Goal: Find specific page/section: Find specific page/section

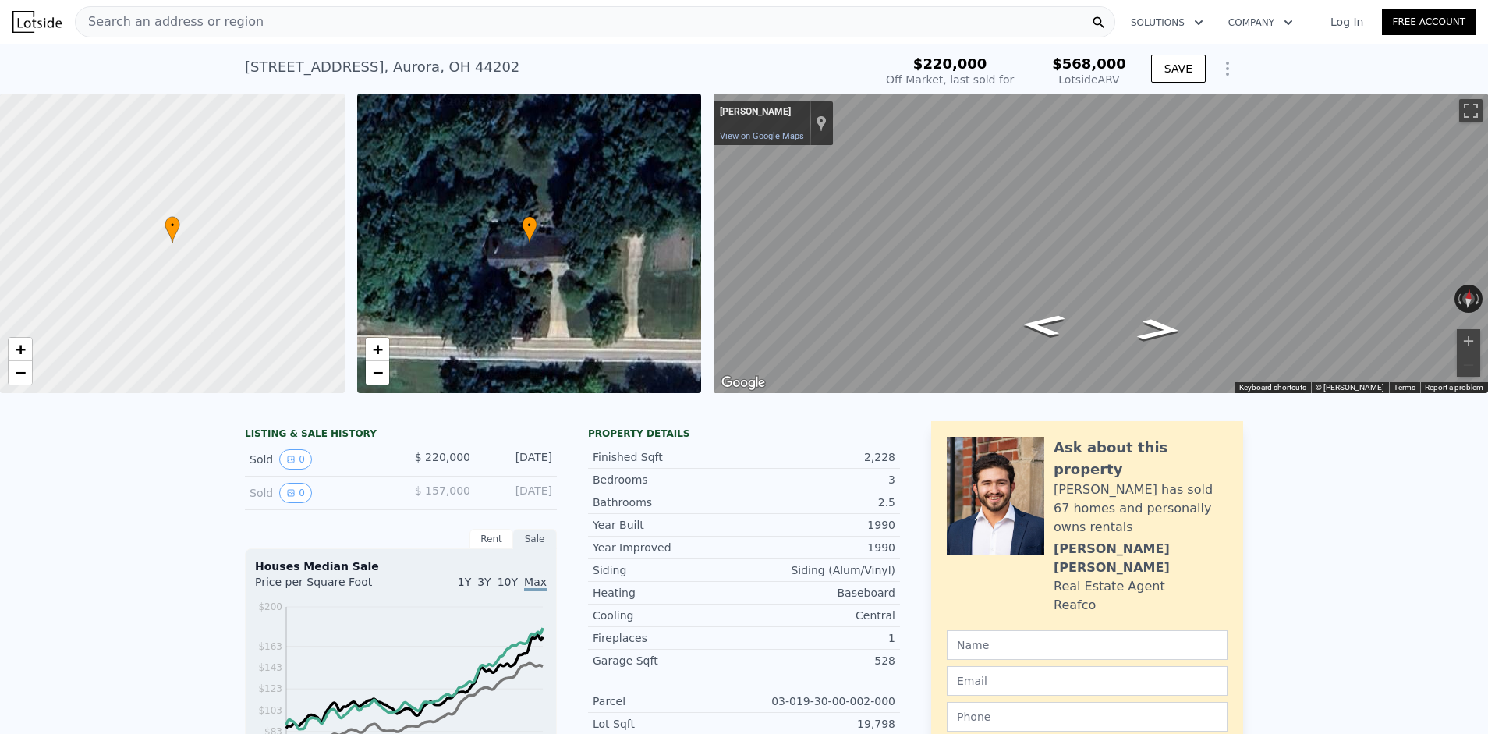
click at [251, 23] on div "Search an address or region" at bounding box center [595, 21] width 1041 height 31
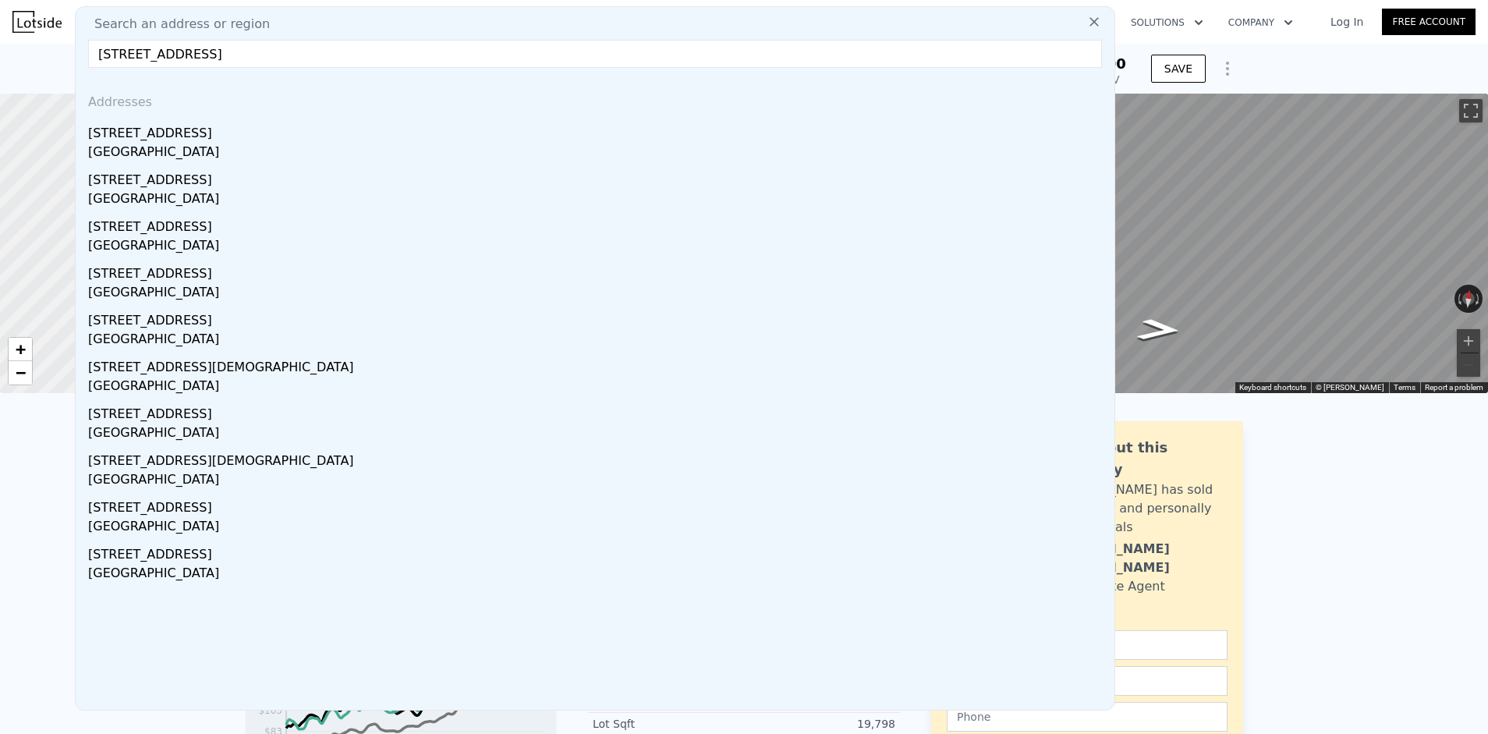
click at [220, 55] on input "[STREET_ADDRESS]" at bounding box center [595, 54] width 1014 height 28
click at [378, 67] on input "[STREET_ADDRESS]" at bounding box center [595, 54] width 1014 height 28
drag, startPoint x: 378, startPoint y: 55, endPoint x: 384, endPoint y: 71, distance: 16.8
click at [378, 55] on input "[STREET_ADDRESS]" at bounding box center [595, 54] width 1014 height 28
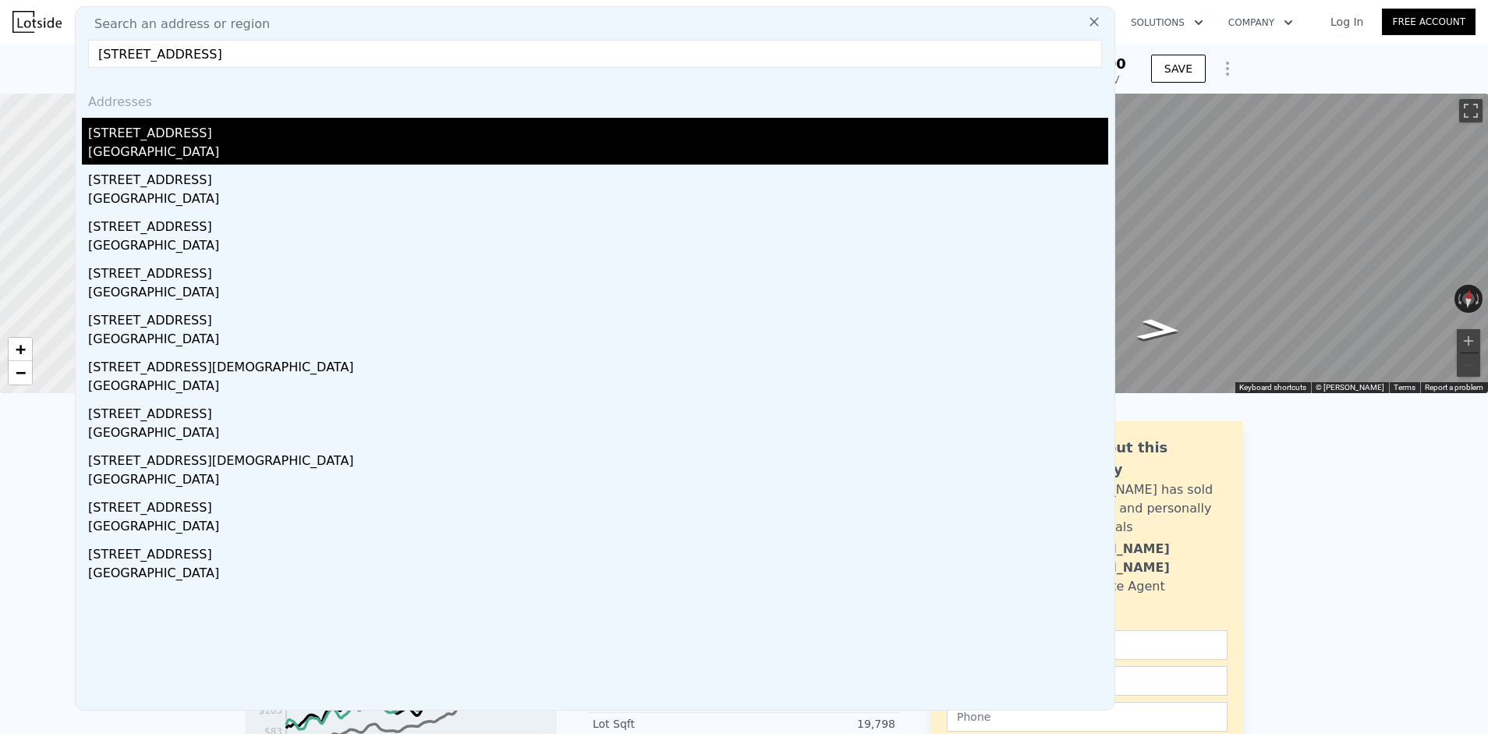
type input "[STREET_ADDRESS]"
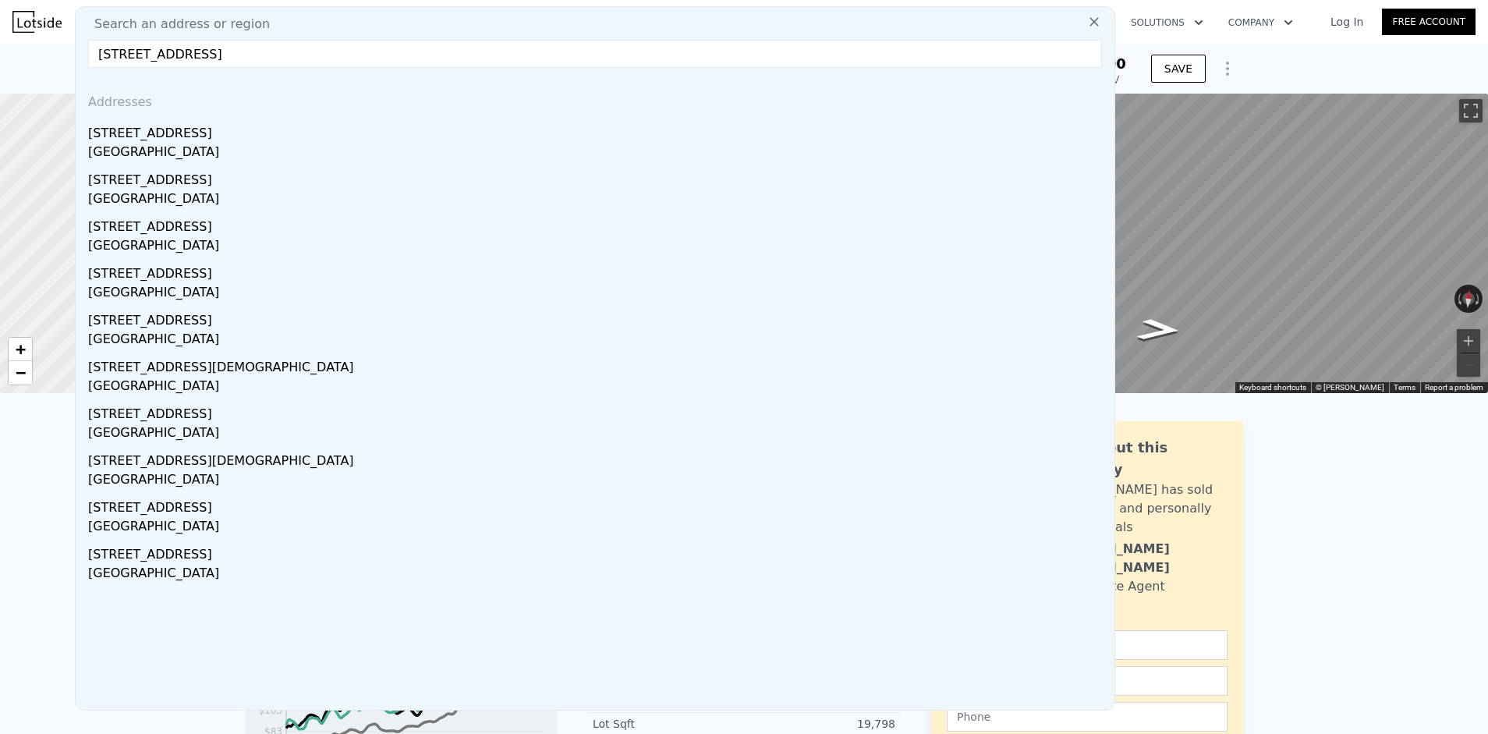
click at [399, 126] on div "[STREET_ADDRESS]" at bounding box center [598, 130] width 1020 height 25
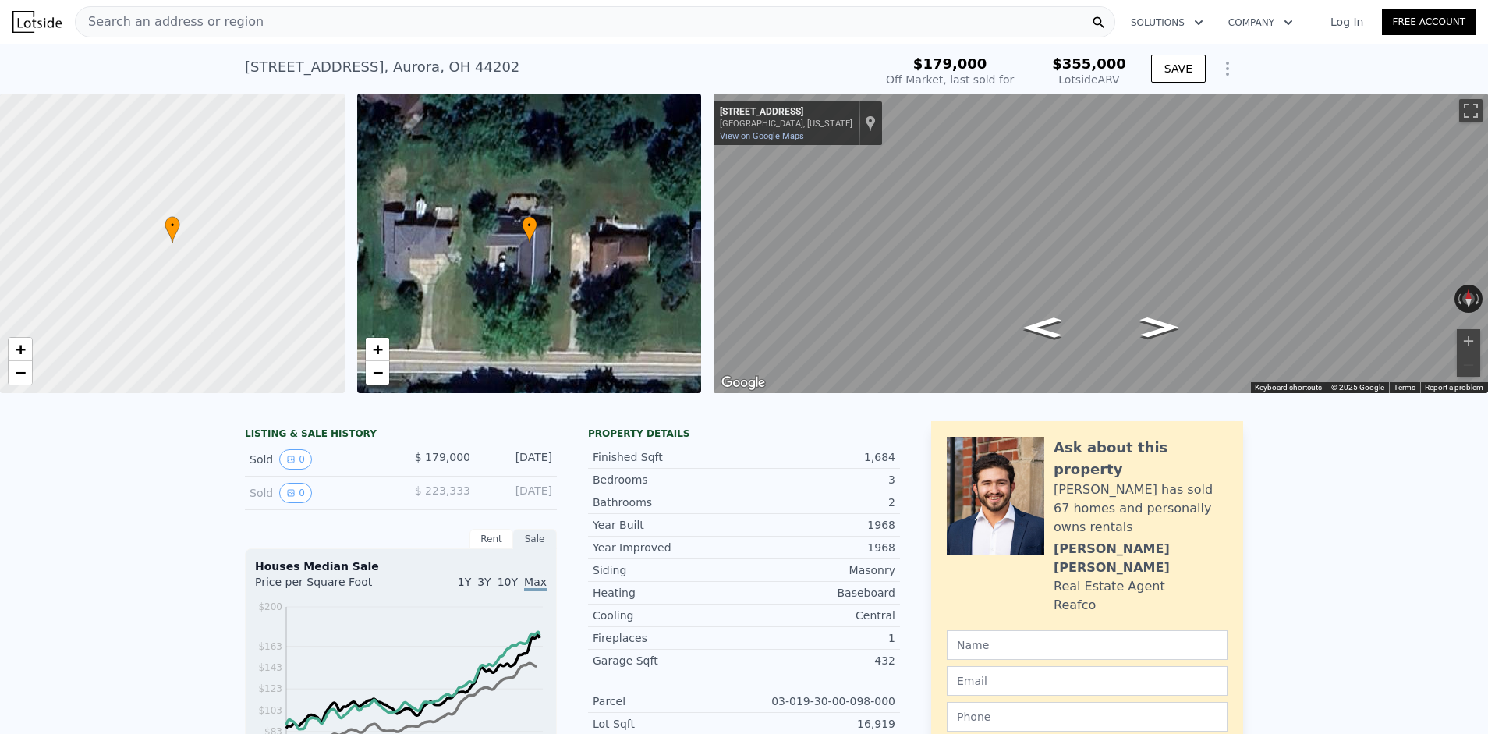
click at [253, 19] on div "Search an address or region" at bounding box center [595, 21] width 1041 height 31
